Goal: Transaction & Acquisition: Download file/media

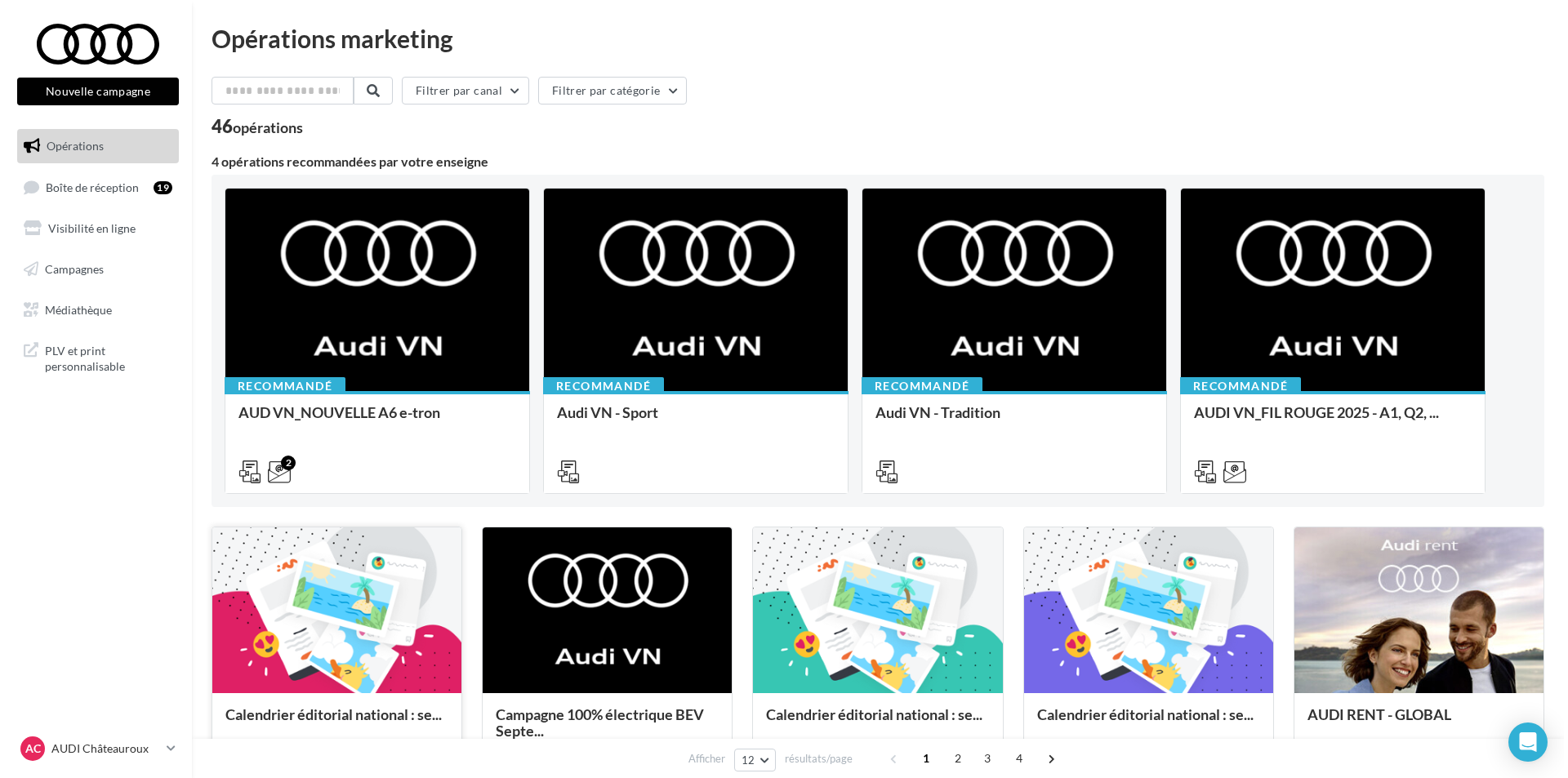
scroll to position [82, 0]
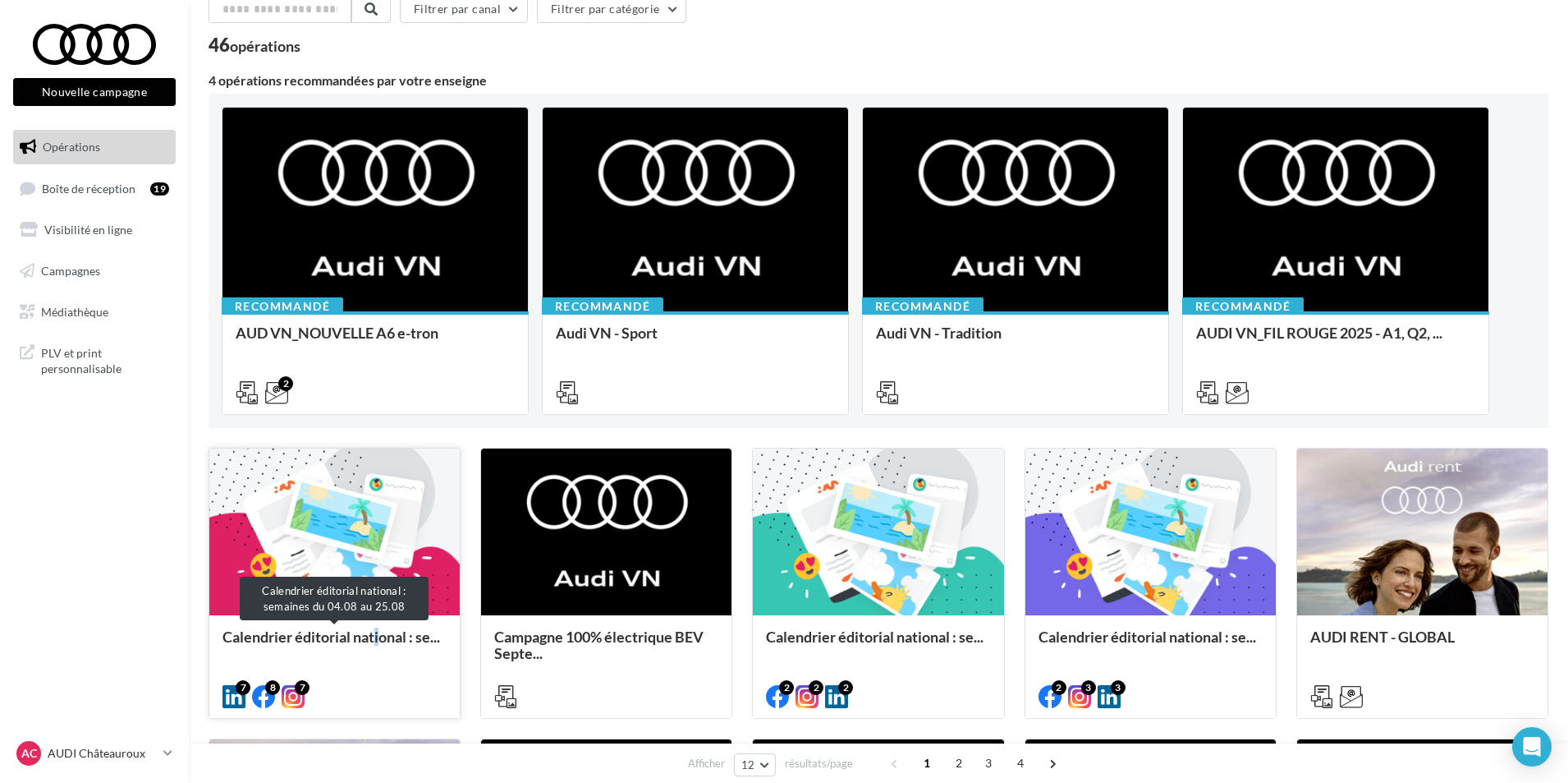
click at [381, 646] on div "Calendrier éditorial national : se..." at bounding box center [334, 644] width 224 height 33
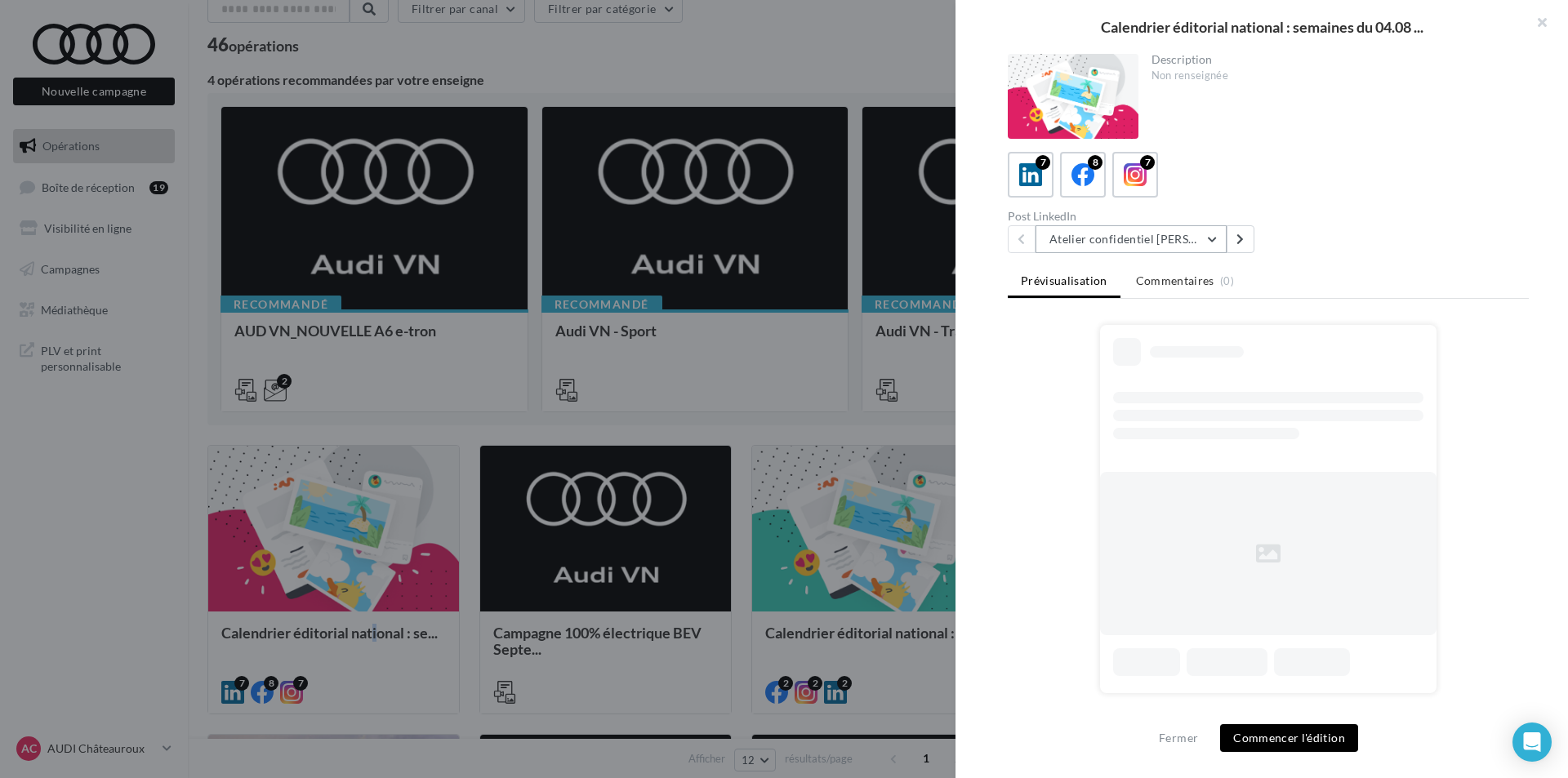
click at [1123, 235] on button "Atelier confidentiel [PERSON_NAME]" at bounding box center [1131, 238] width 191 height 28
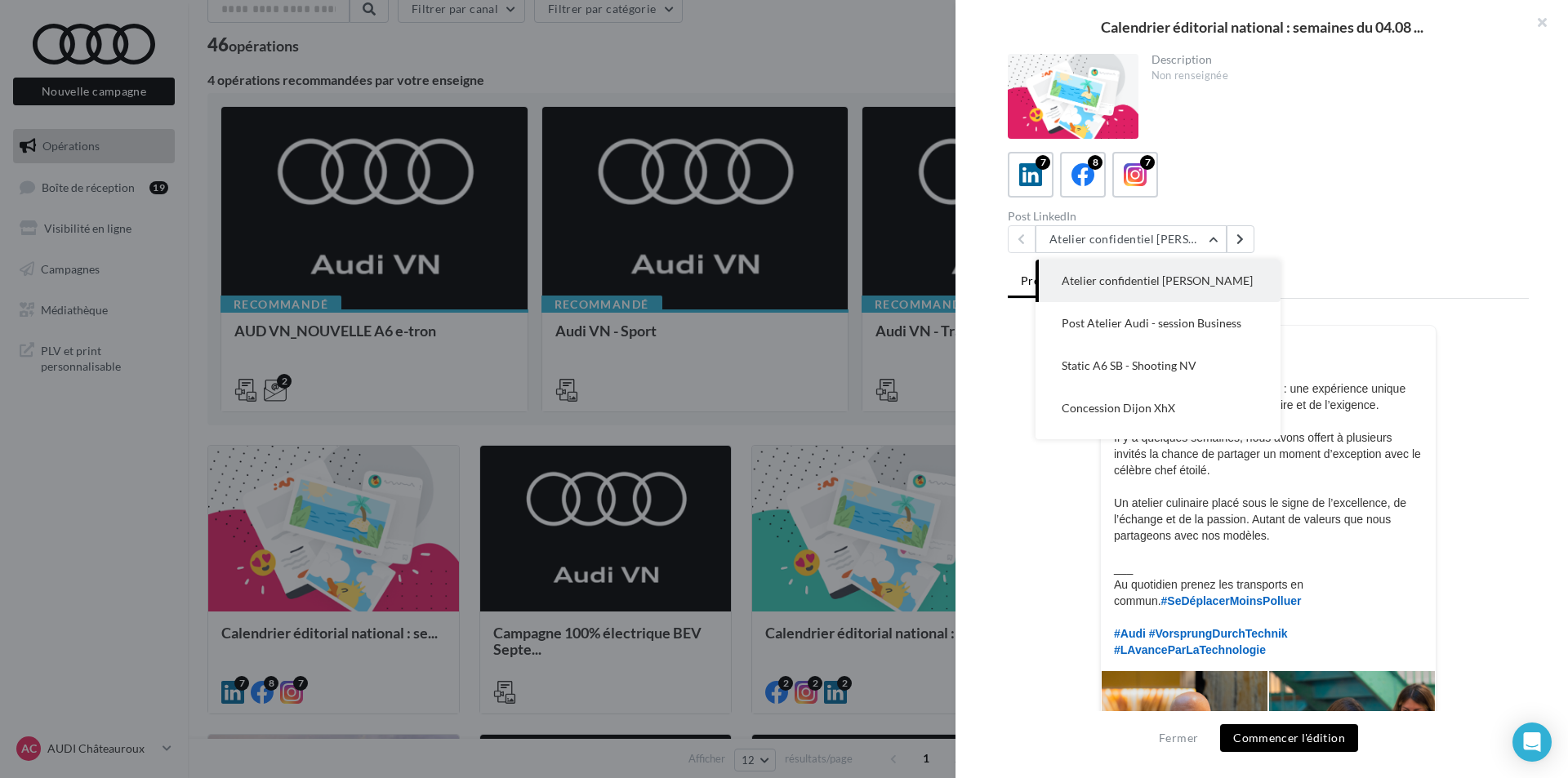
click at [1326, 370] on div "LinkedIn Ma page Linkedin Cuisiner avec [PERSON_NAME] : une expérience unique p…" at bounding box center [1268, 497] width 335 height 319
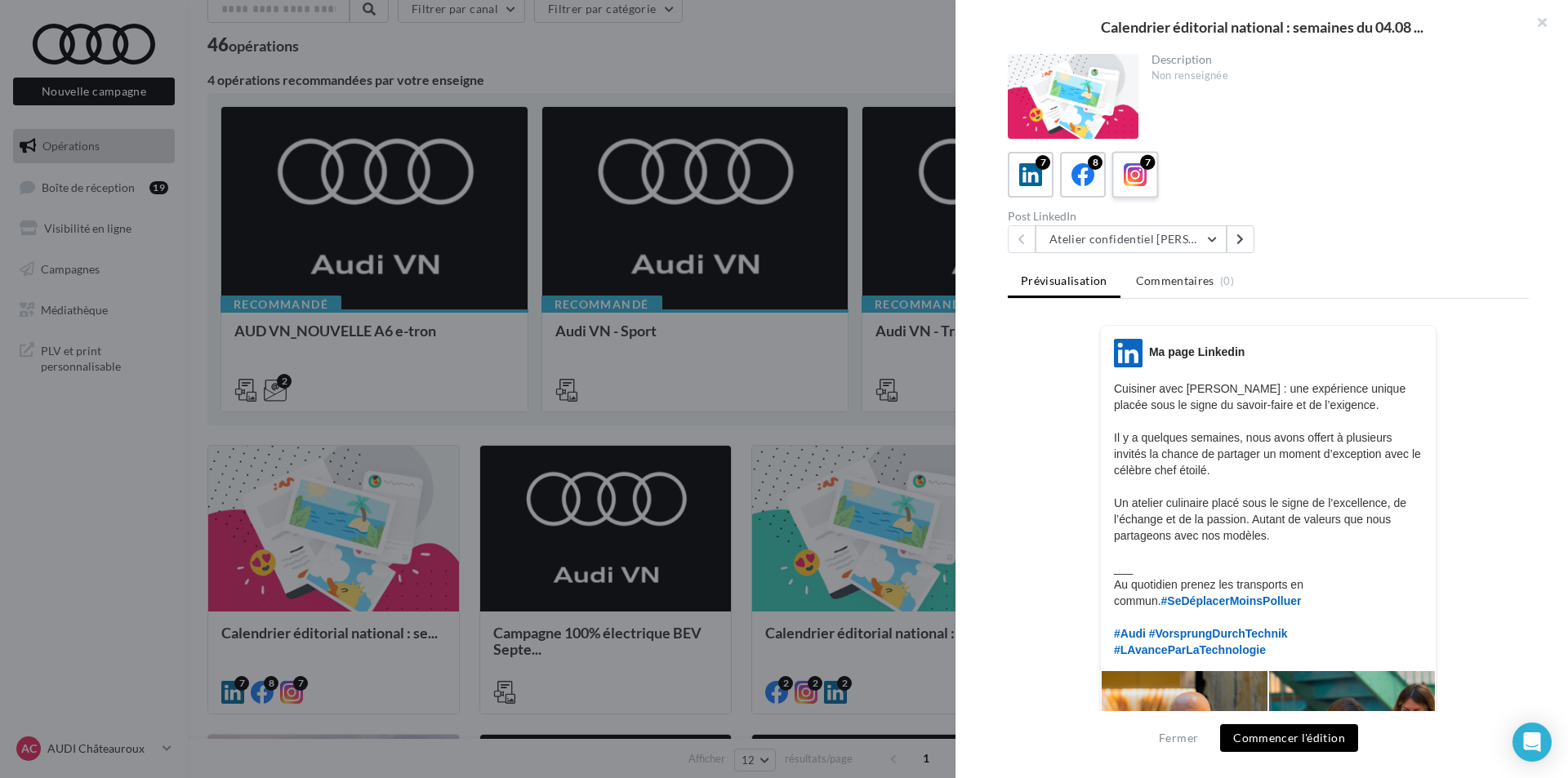
click at [1128, 171] on icon at bounding box center [1136, 175] width 24 height 24
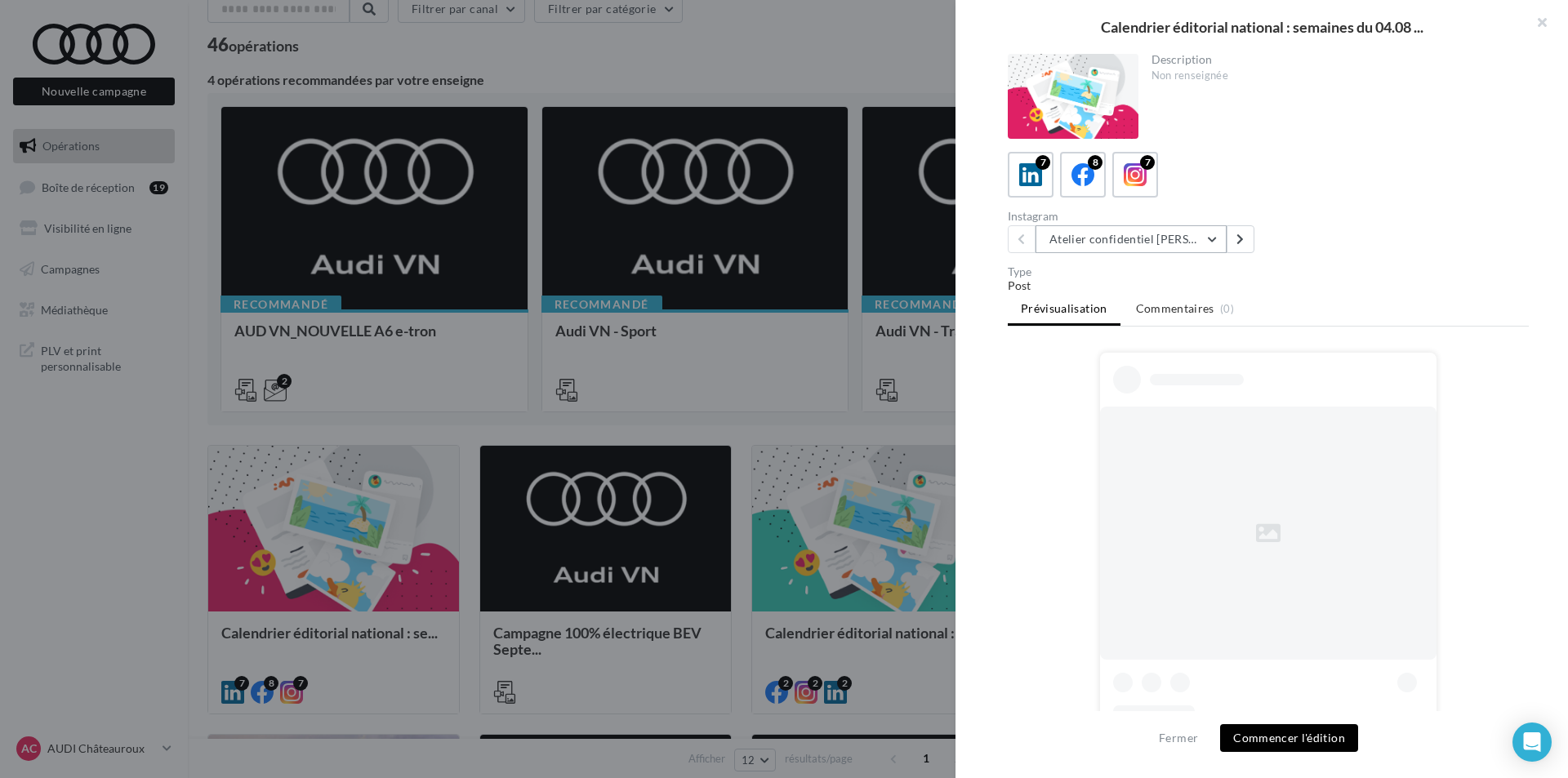
click at [1185, 243] on button "Atelier confidentiel [PERSON_NAME]" at bounding box center [1131, 238] width 191 height 28
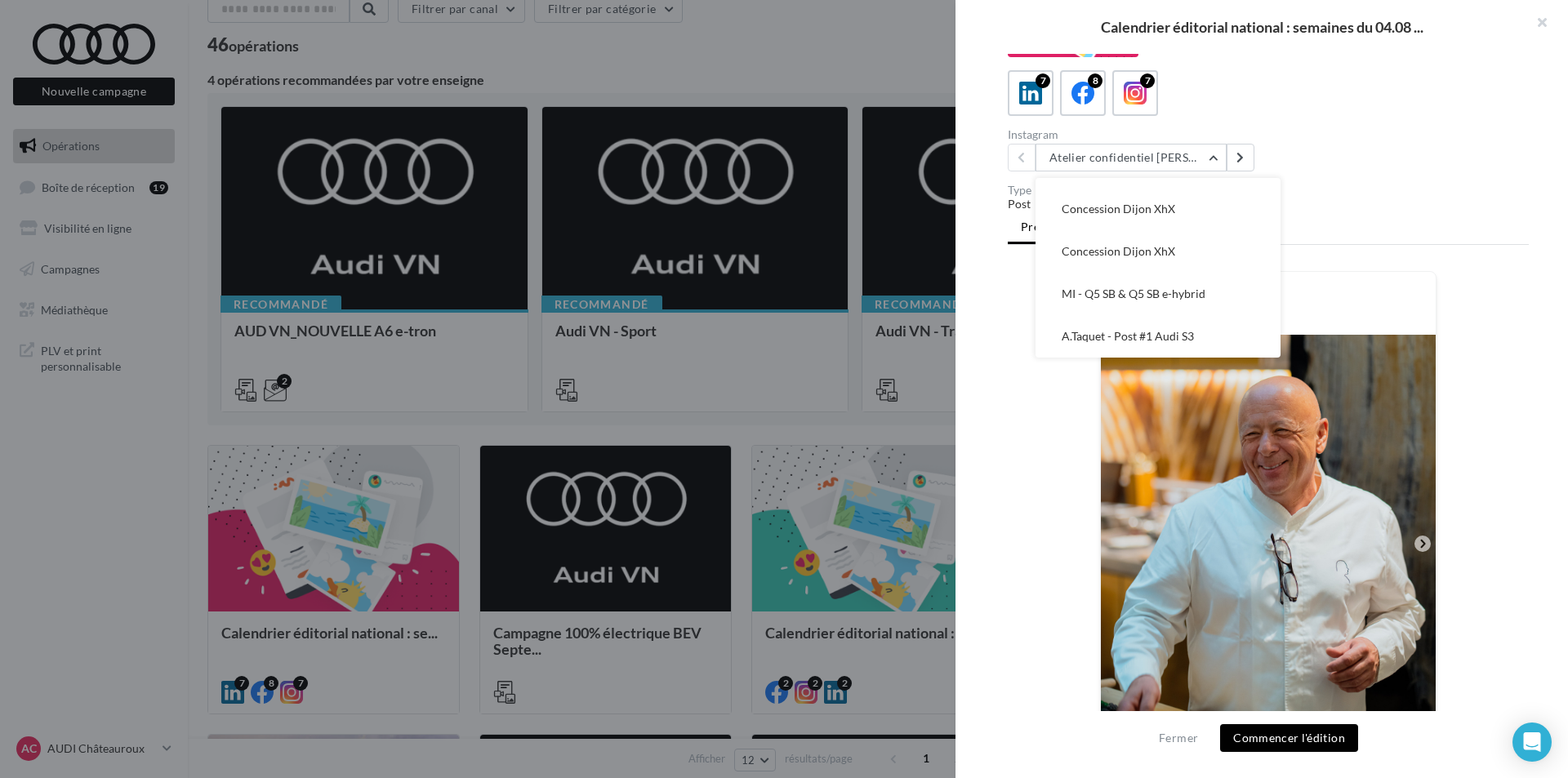
click at [1437, 347] on div "Mon nom ___" at bounding box center [1268, 690] width 521 height 839
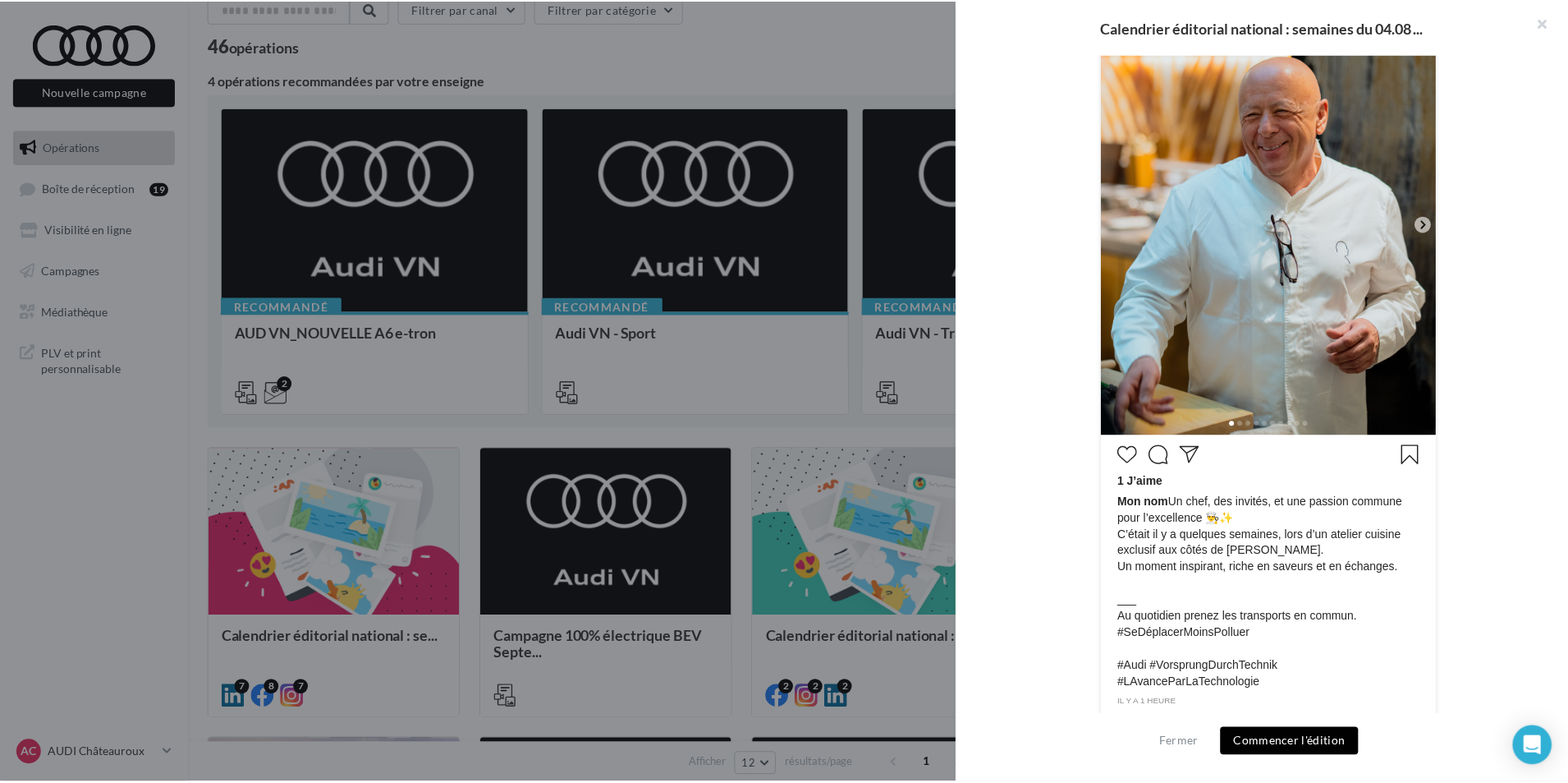
scroll to position [411, 0]
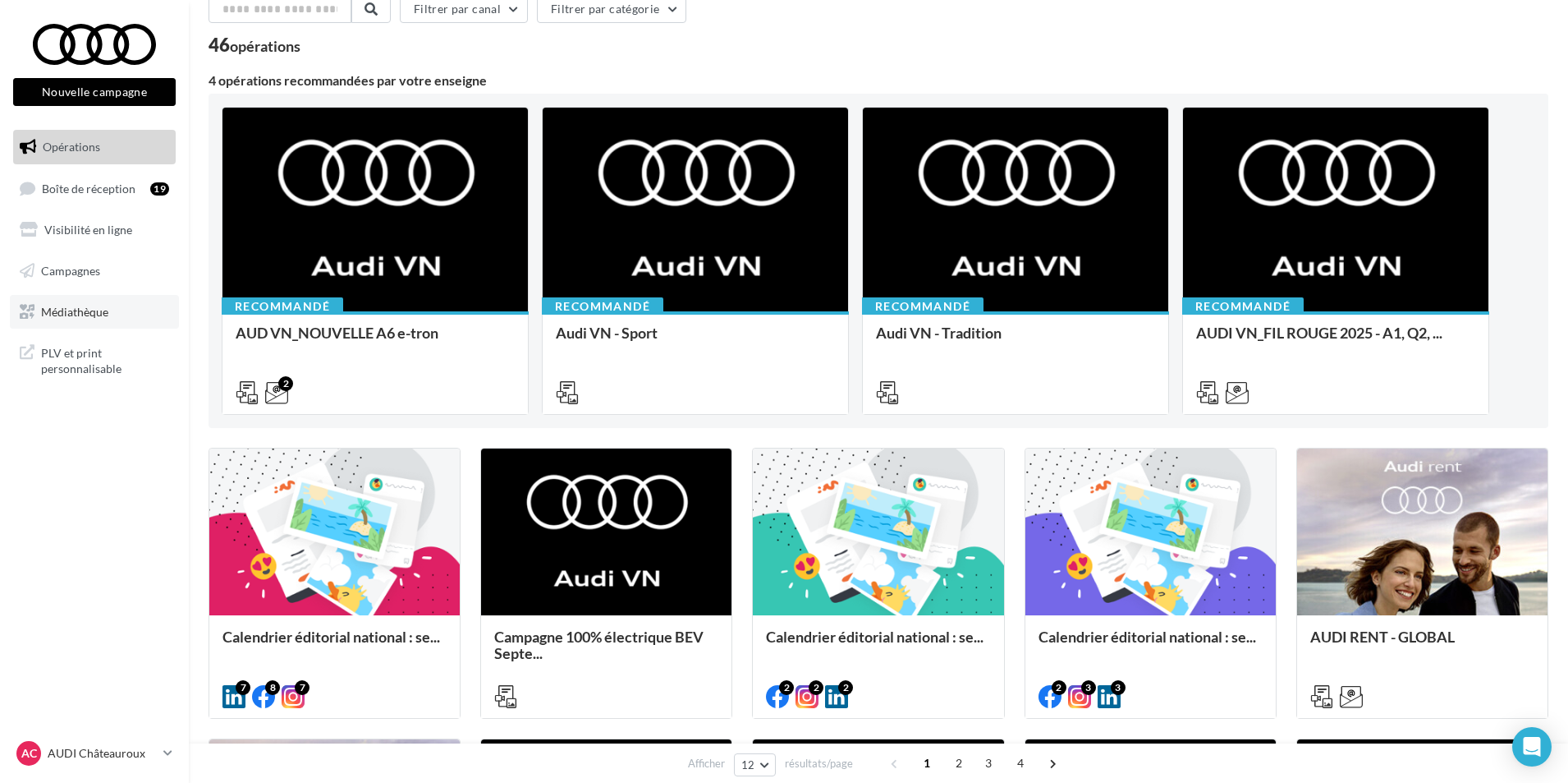
click at [100, 296] on link "Médiathèque" at bounding box center [94, 311] width 169 height 35
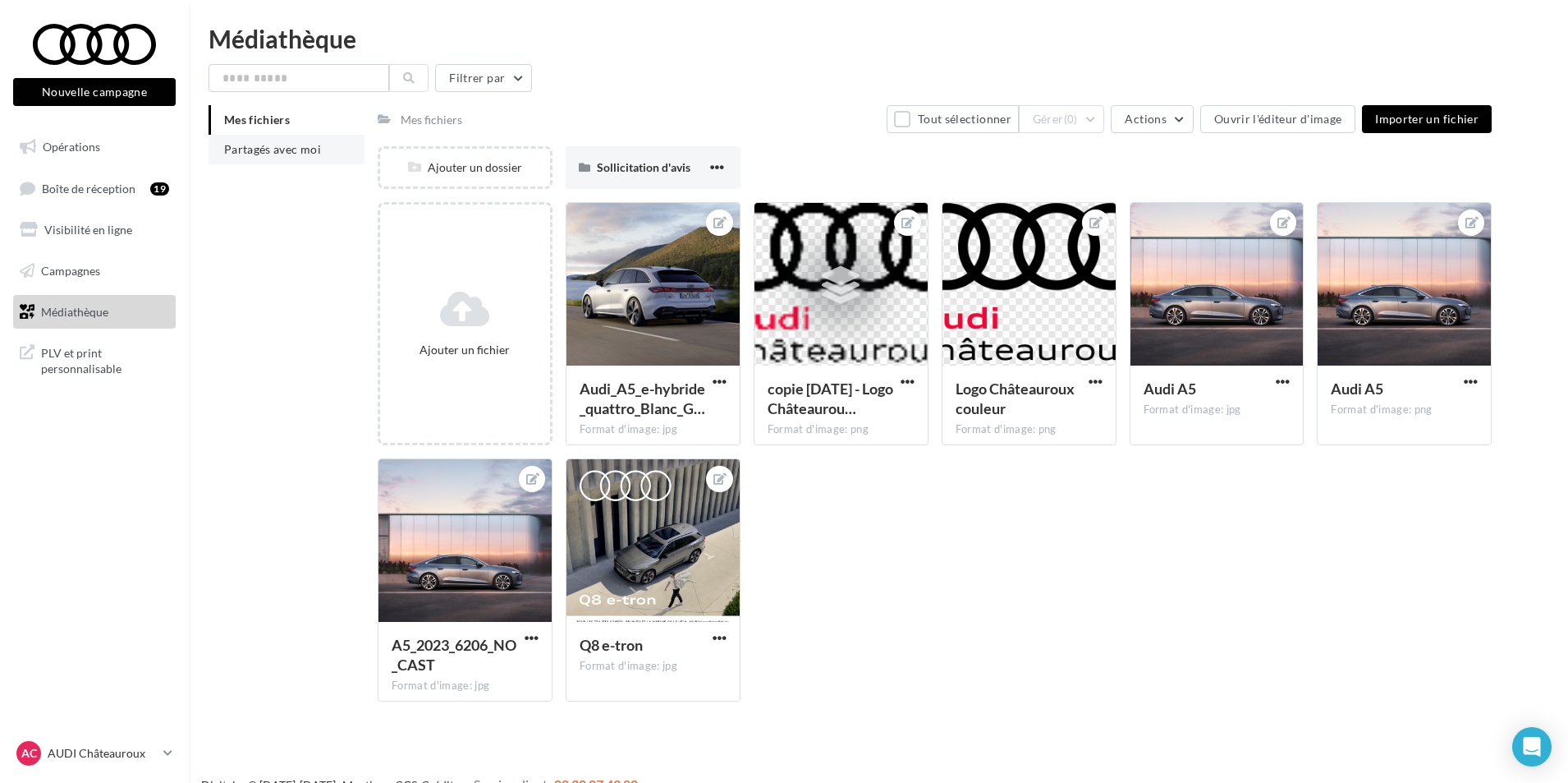
click at [316, 156] on li "Partagés avec moi" at bounding box center [286, 149] width 156 height 30
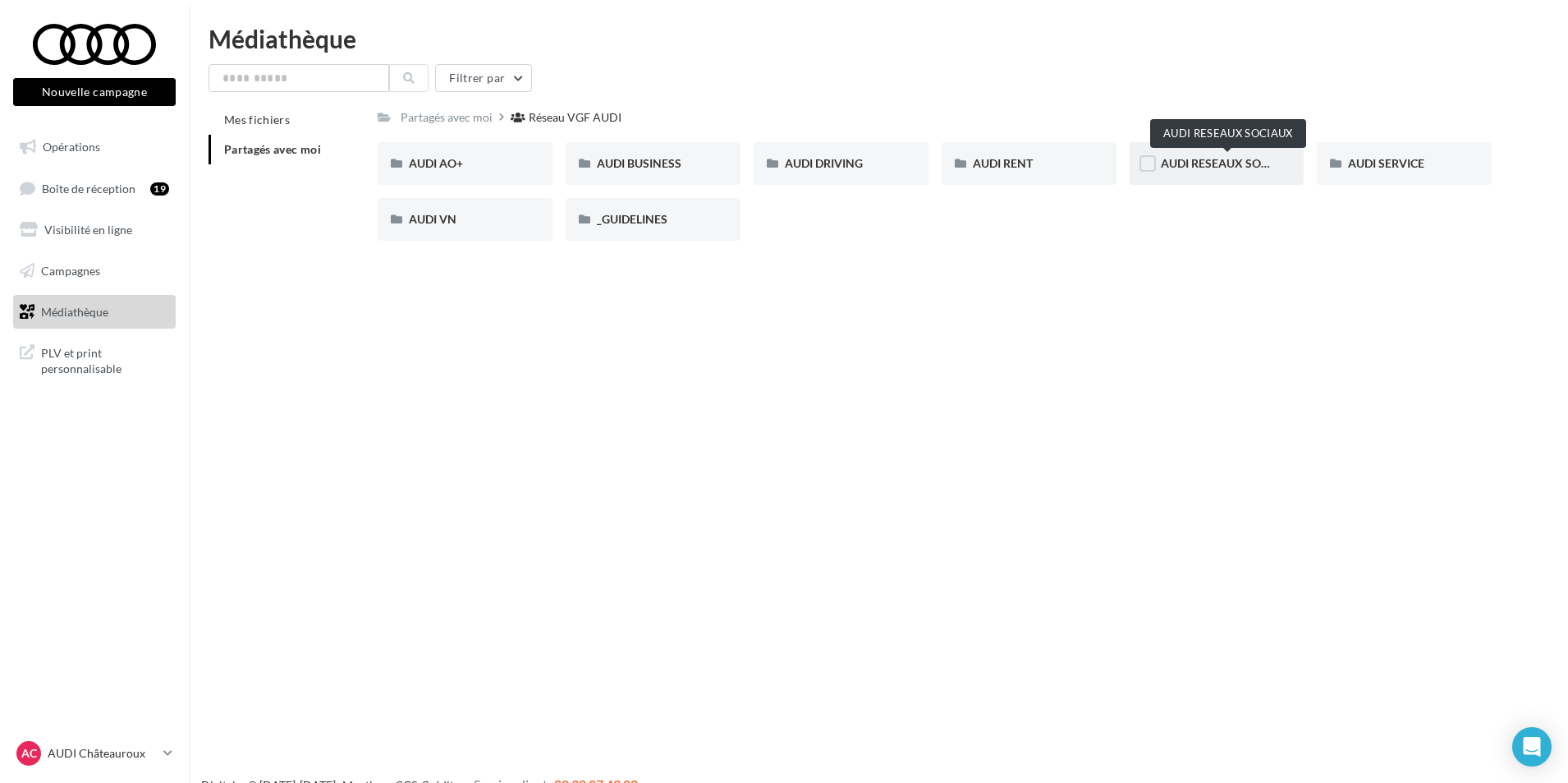
click at [1185, 160] on span "AUDI RESEAUX SOCIAUX" at bounding box center [1229, 163] width 135 height 14
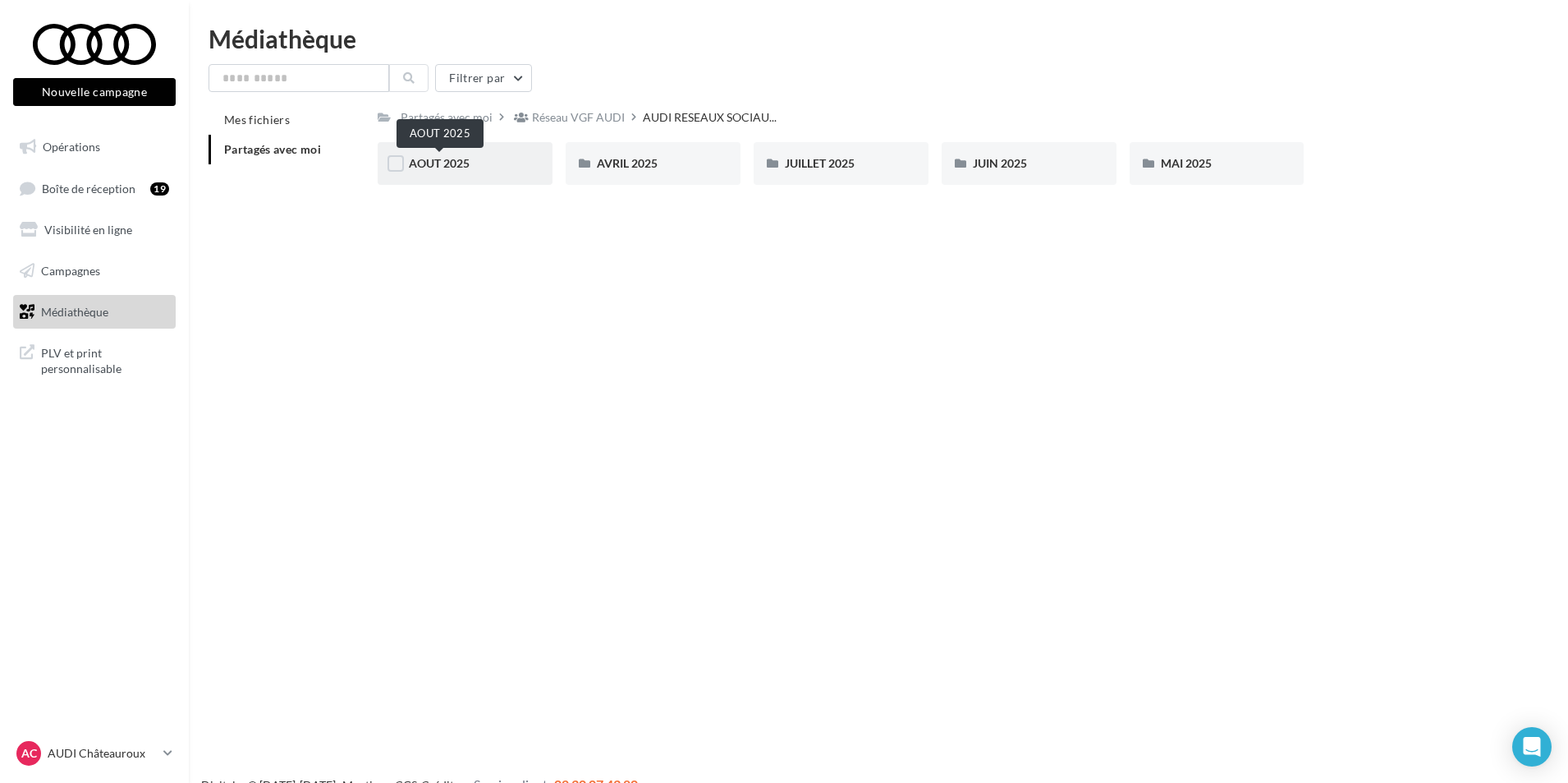
click at [458, 167] on span "AOUT 2025" at bounding box center [439, 163] width 60 height 14
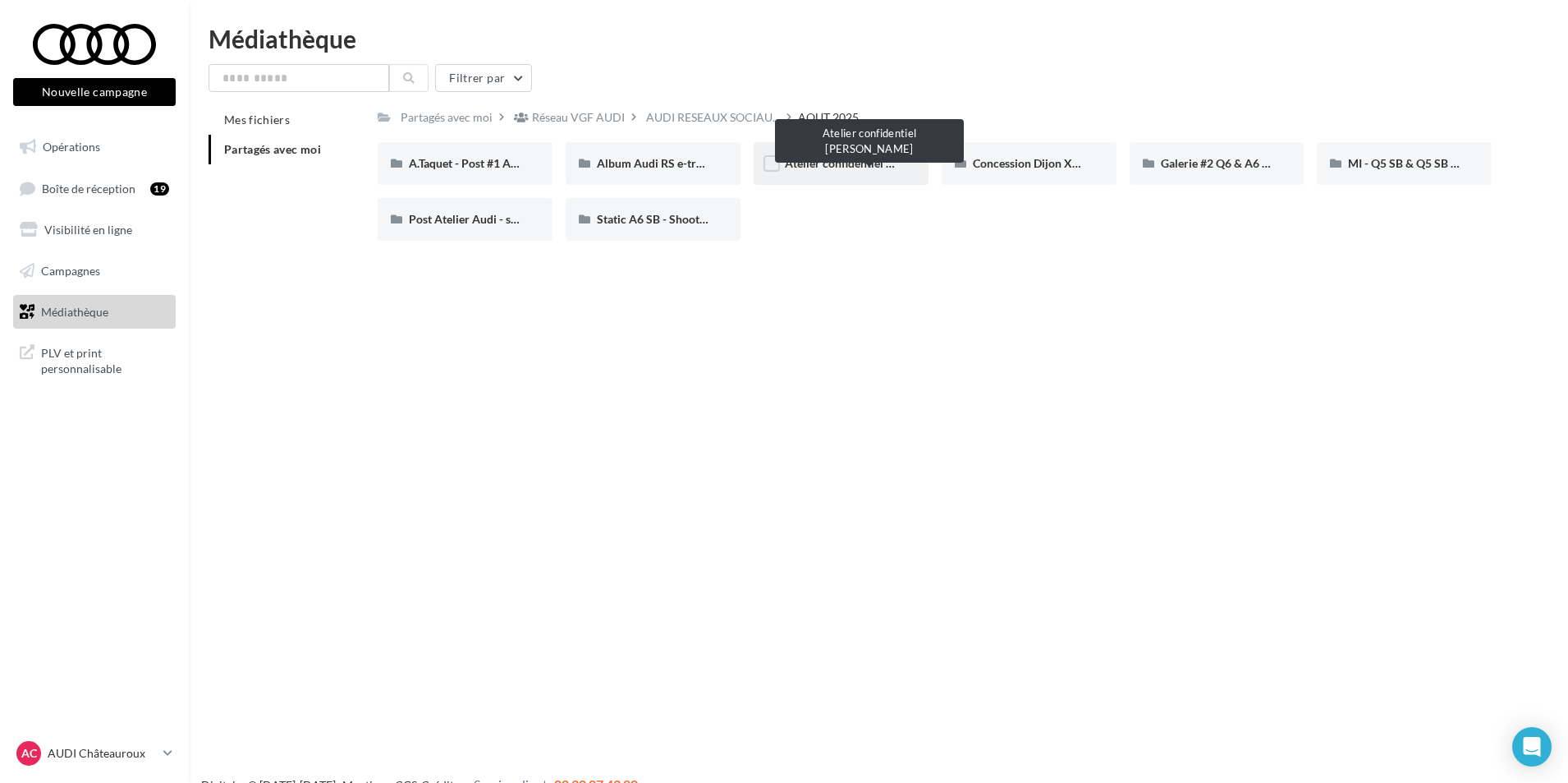
click at [872, 169] on span "Atelier confidentiel [PERSON_NAME]" at bounding box center [881, 163] width 193 height 14
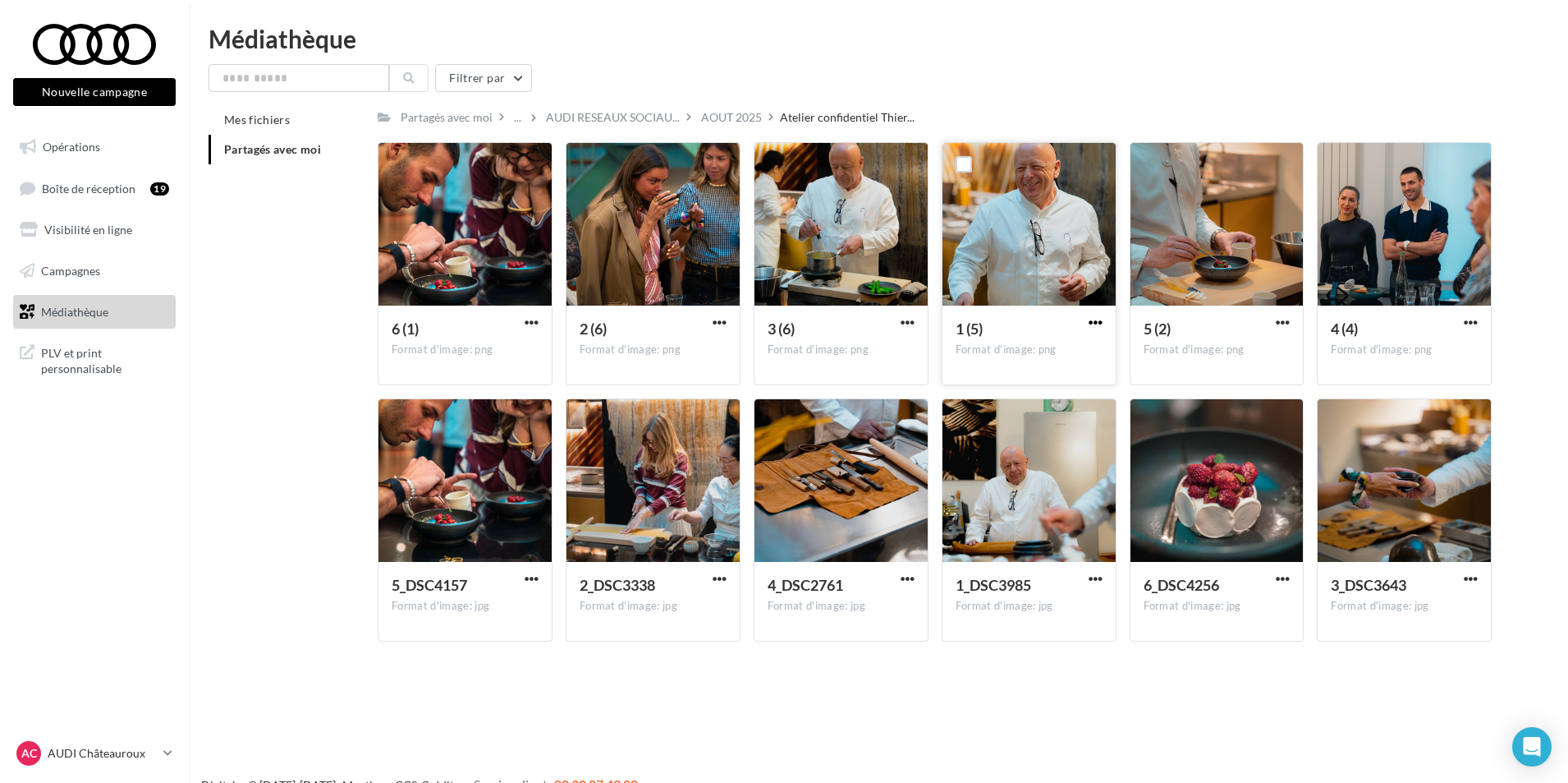
click at [1101, 320] on span "button" at bounding box center [1096, 323] width 14 height 14
click at [1055, 361] on button "Télécharger" at bounding box center [1023, 355] width 164 height 43
click at [716, 579] on span "button" at bounding box center [720, 579] width 14 height 14
click at [664, 620] on button "Télécharger" at bounding box center [647, 611] width 164 height 43
click at [908, 321] on span "button" at bounding box center [908, 323] width 14 height 14
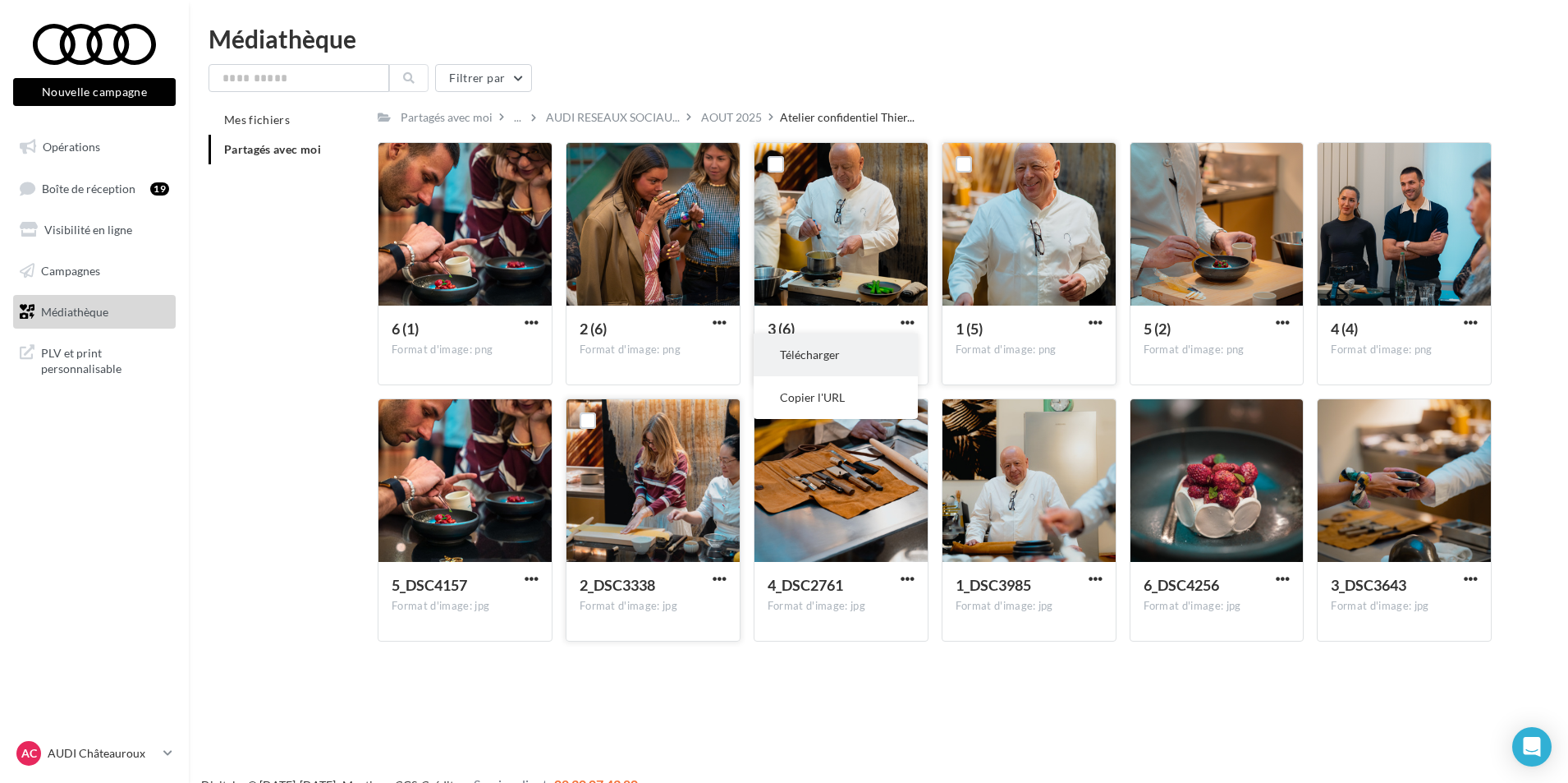
click at [854, 363] on button "Télécharger" at bounding box center [835, 355] width 164 height 43
click at [909, 576] on span "button" at bounding box center [908, 579] width 14 height 14
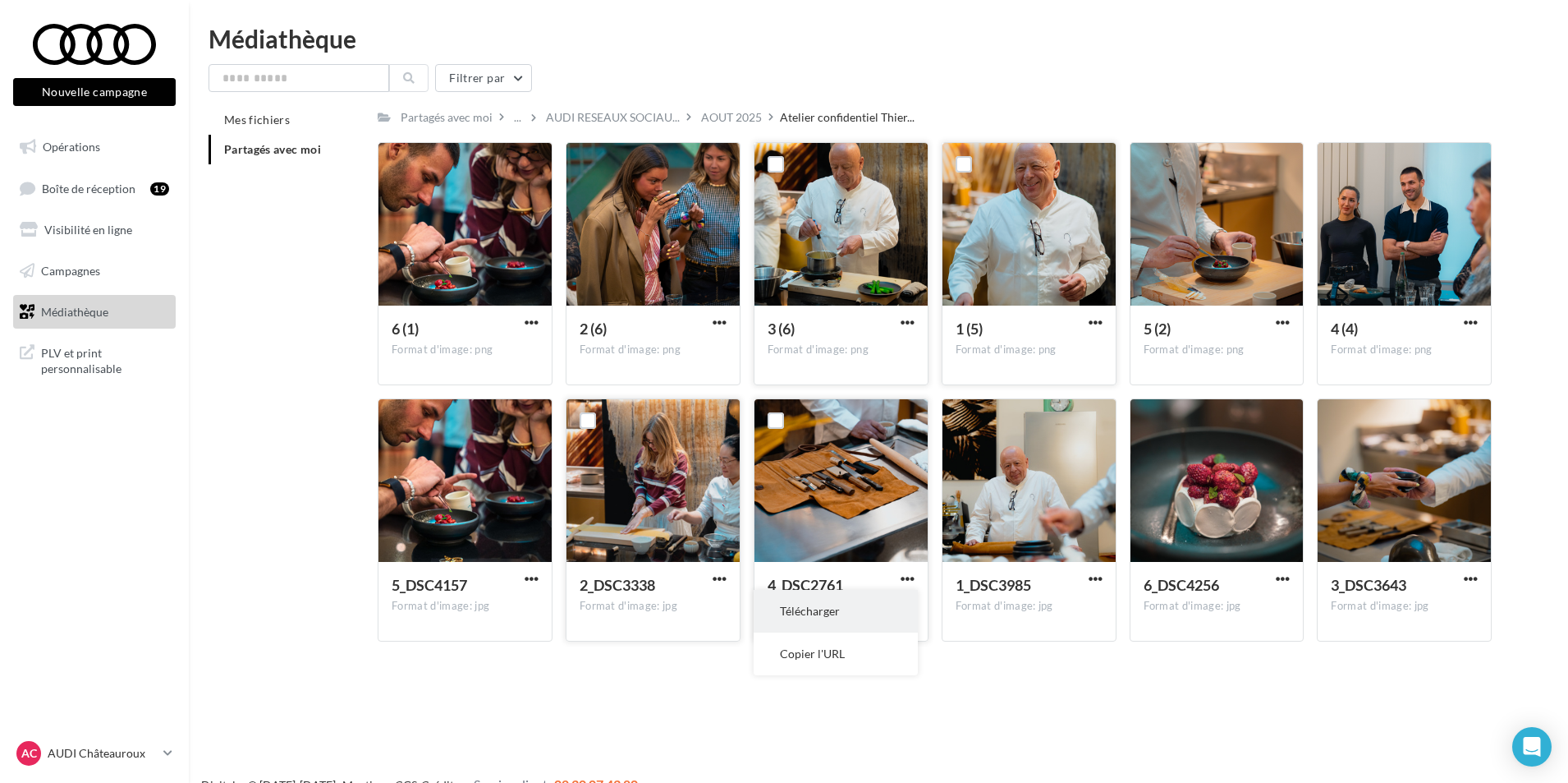
click at [868, 608] on button "Télécharger" at bounding box center [835, 611] width 164 height 43
click at [527, 575] on span "button" at bounding box center [532, 579] width 14 height 14
click at [479, 602] on button "Télécharger" at bounding box center [459, 611] width 164 height 43
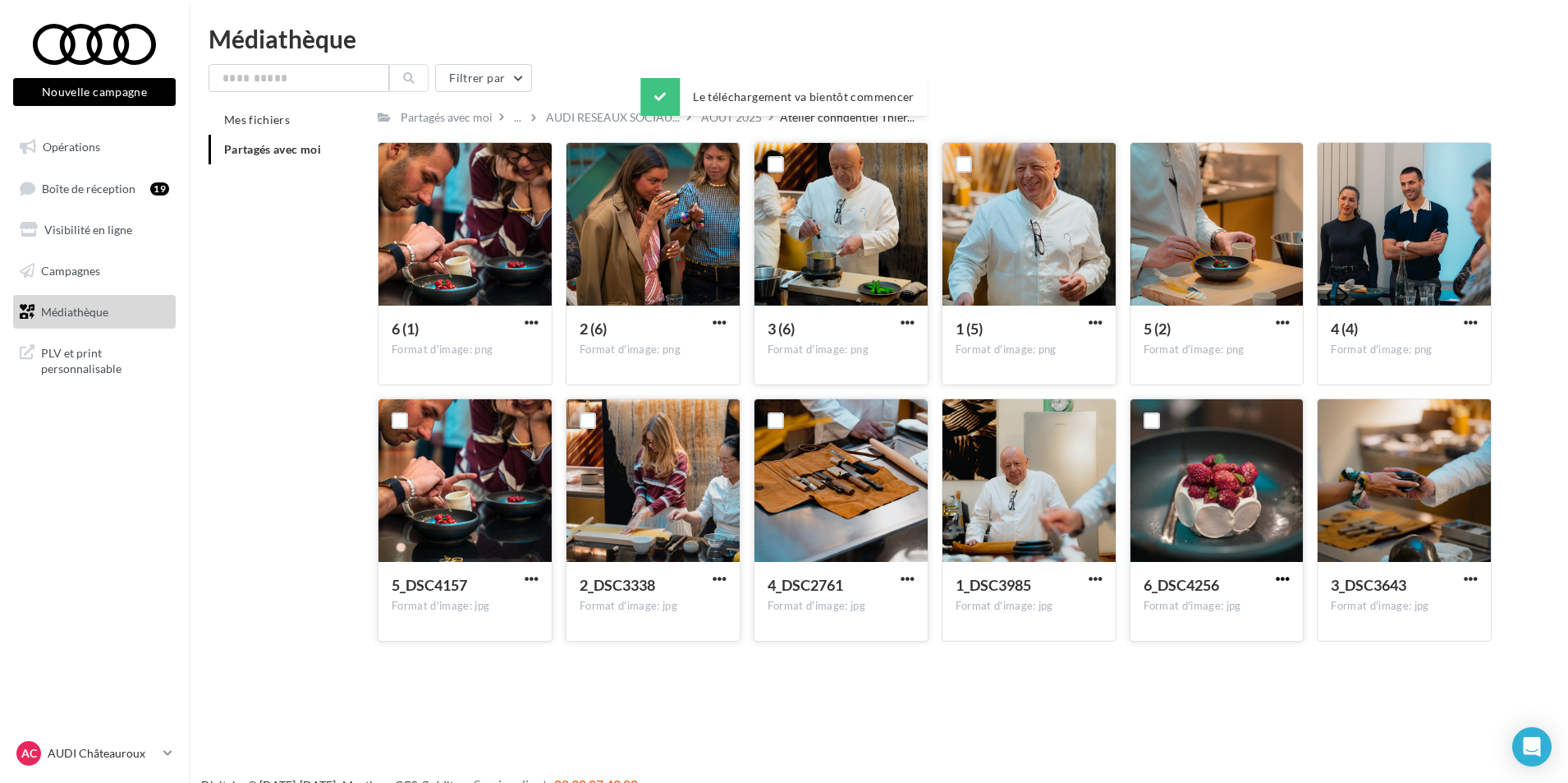
click at [1276, 577] on span "button" at bounding box center [1283, 579] width 14 height 14
click at [1217, 608] on button "Télécharger" at bounding box center [1211, 611] width 164 height 43
click at [720, 322] on span "button" at bounding box center [720, 323] width 14 height 14
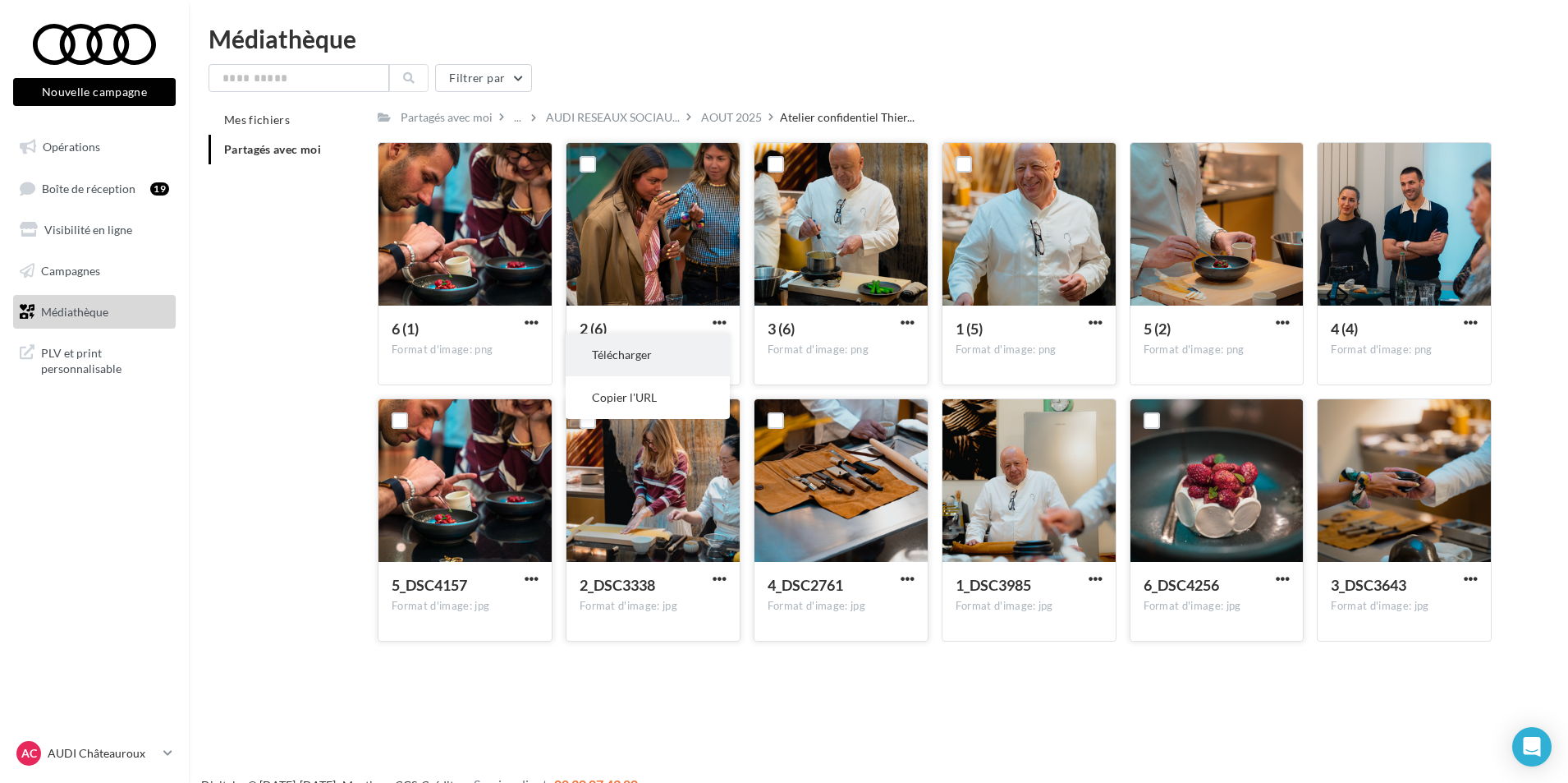
click at [699, 346] on button "Télécharger" at bounding box center [647, 355] width 164 height 43
